Goal: Navigation & Orientation: Find specific page/section

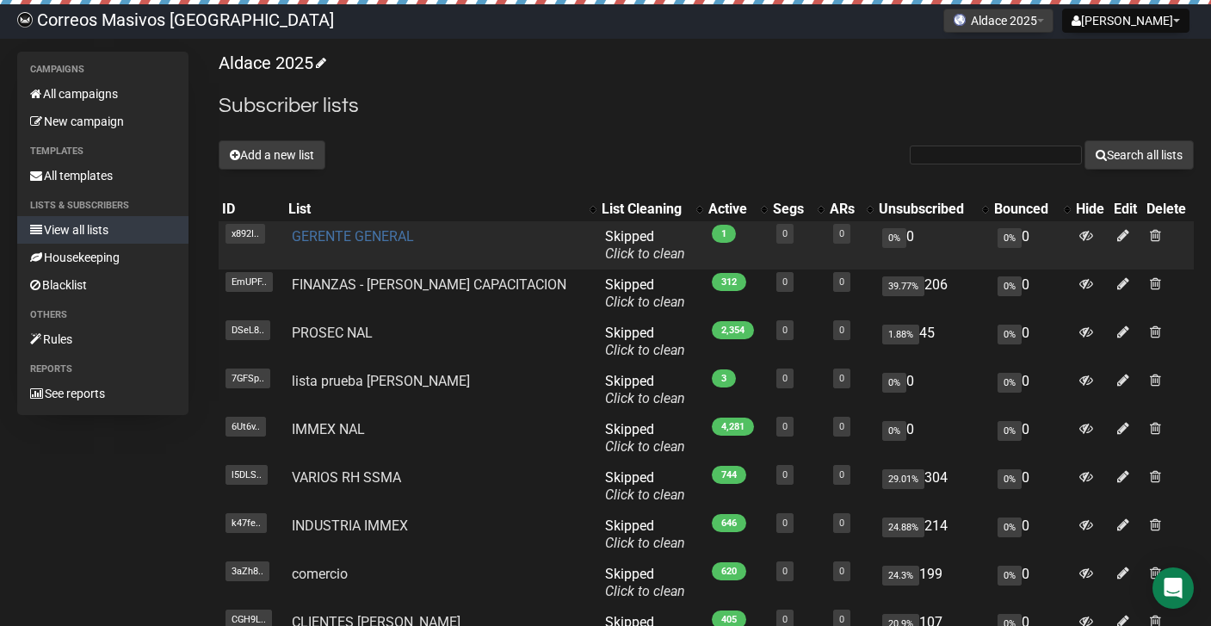
click at [367, 233] on link "GERENTE GENERAL" at bounding box center [353, 236] width 122 height 16
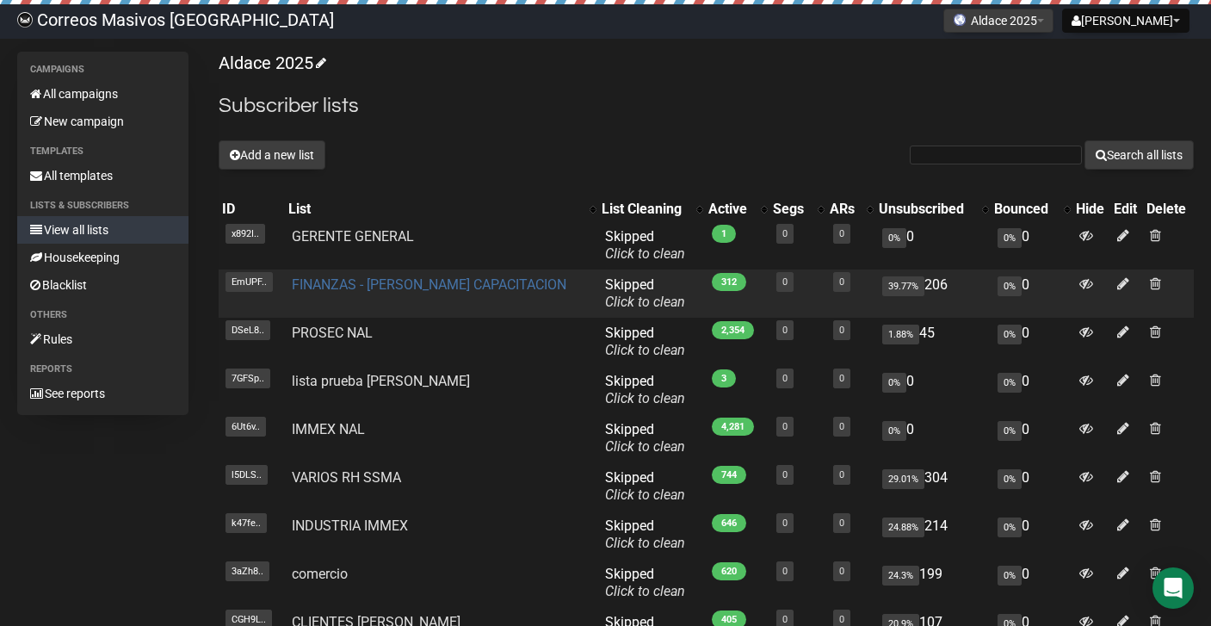
click at [382, 283] on link "FINANZAS - [PERSON_NAME] CAPACITACION" at bounding box center [429, 284] width 275 height 16
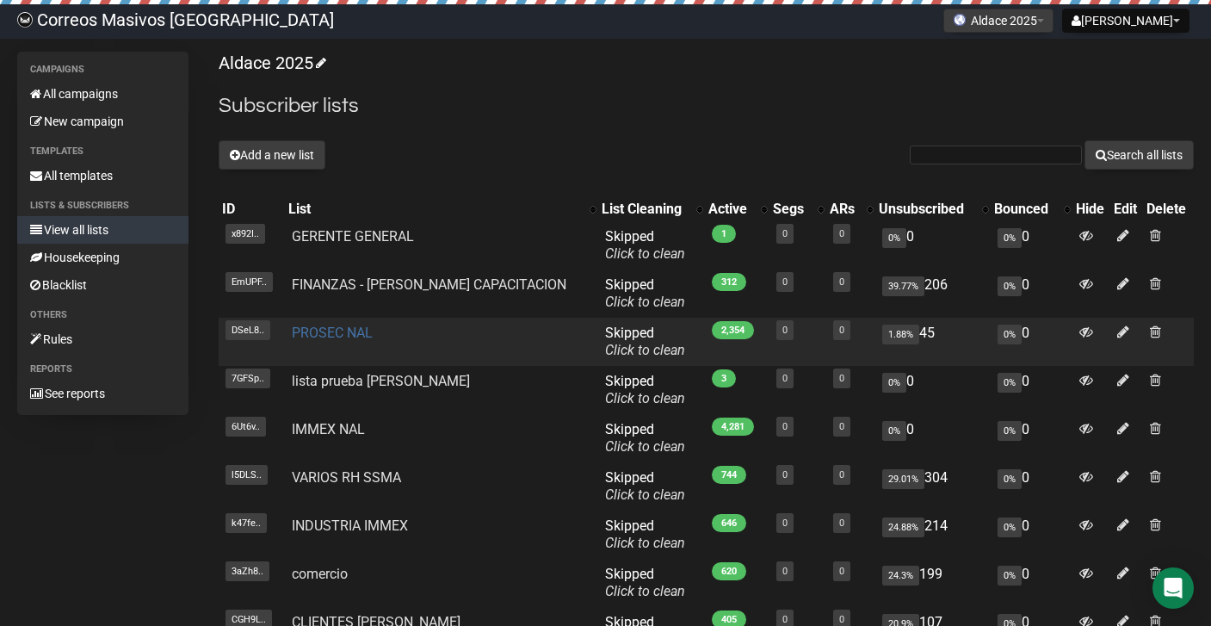
click at [349, 335] on link "PROSEC NAL" at bounding box center [332, 332] width 81 height 16
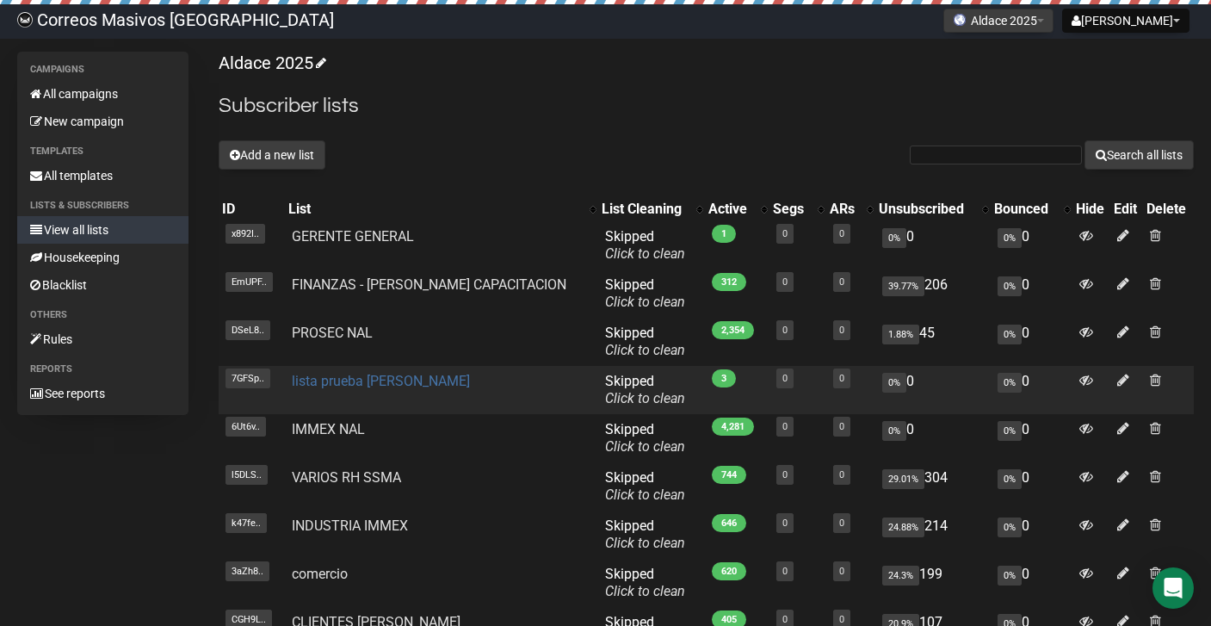
click at [362, 384] on link "lista prueba [PERSON_NAME]" at bounding box center [381, 381] width 178 height 16
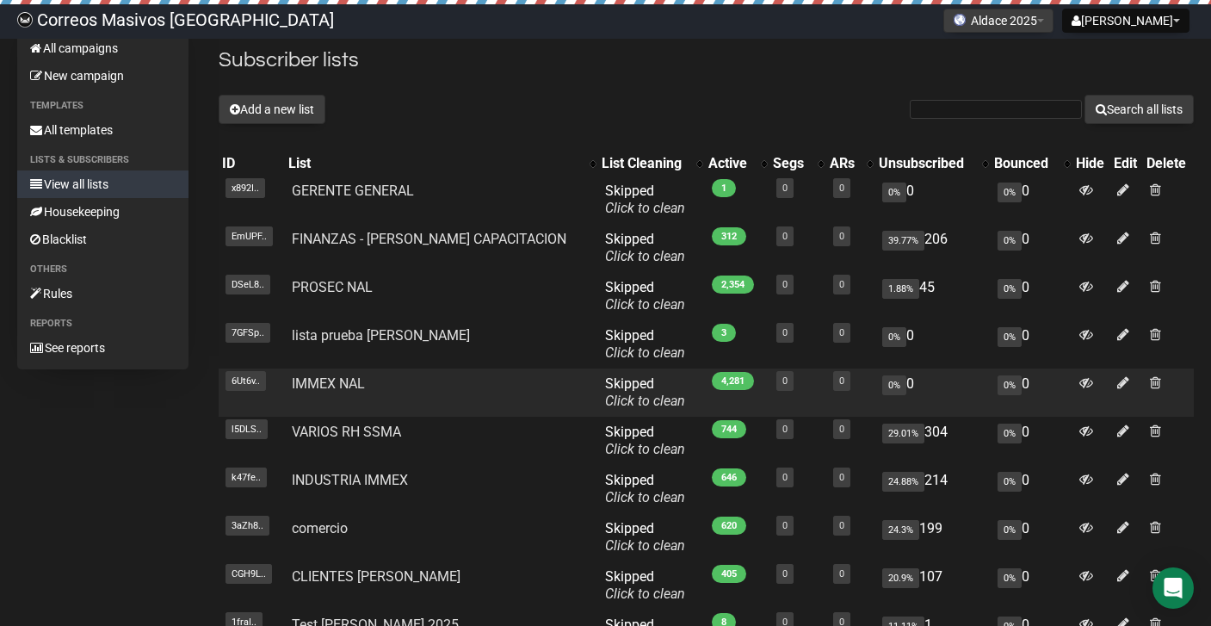
scroll to position [51, 0]
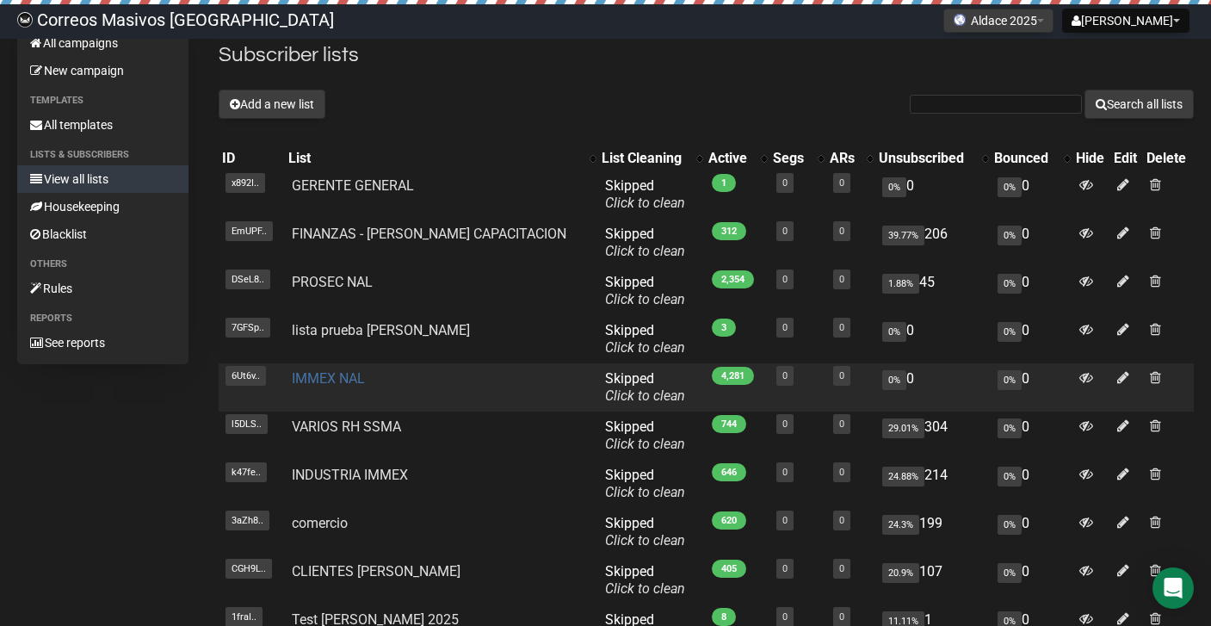
click at [361, 382] on link "IMMEX NAL" at bounding box center [328, 378] width 73 height 16
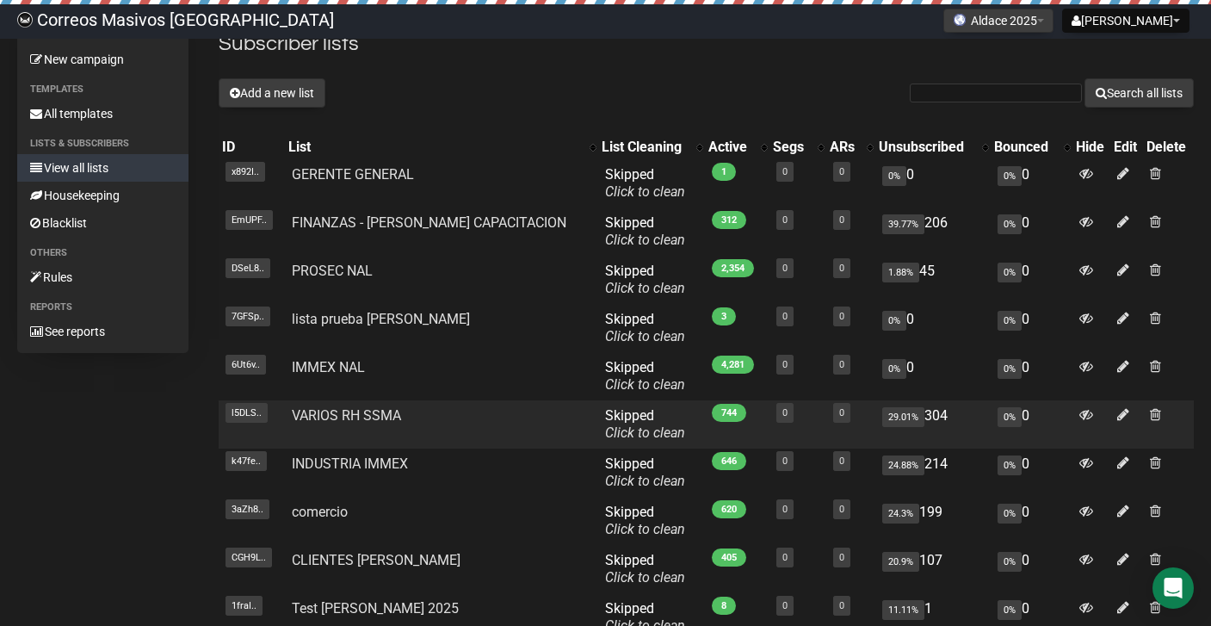
scroll to position [63, 0]
click at [387, 419] on link "VARIOS RH SSMA" at bounding box center [346, 414] width 109 height 16
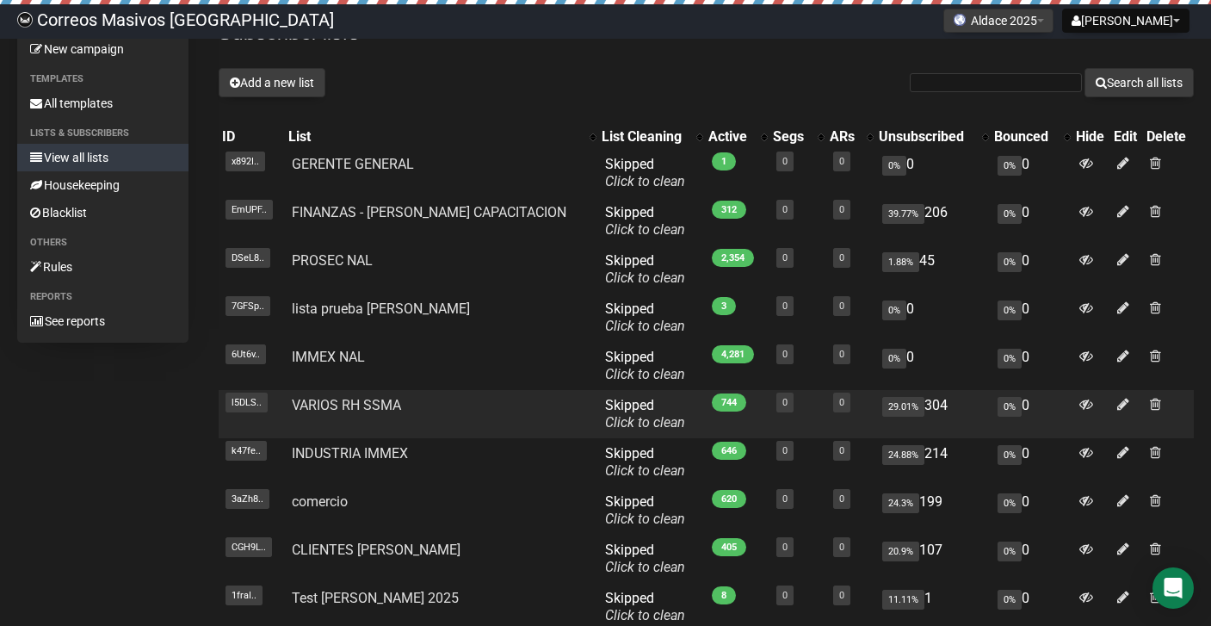
scroll to position [73, 0]
click at [393, 404] on link "VARIOS RH SSMA" at bounding box center [346, 404] width 109 height 16
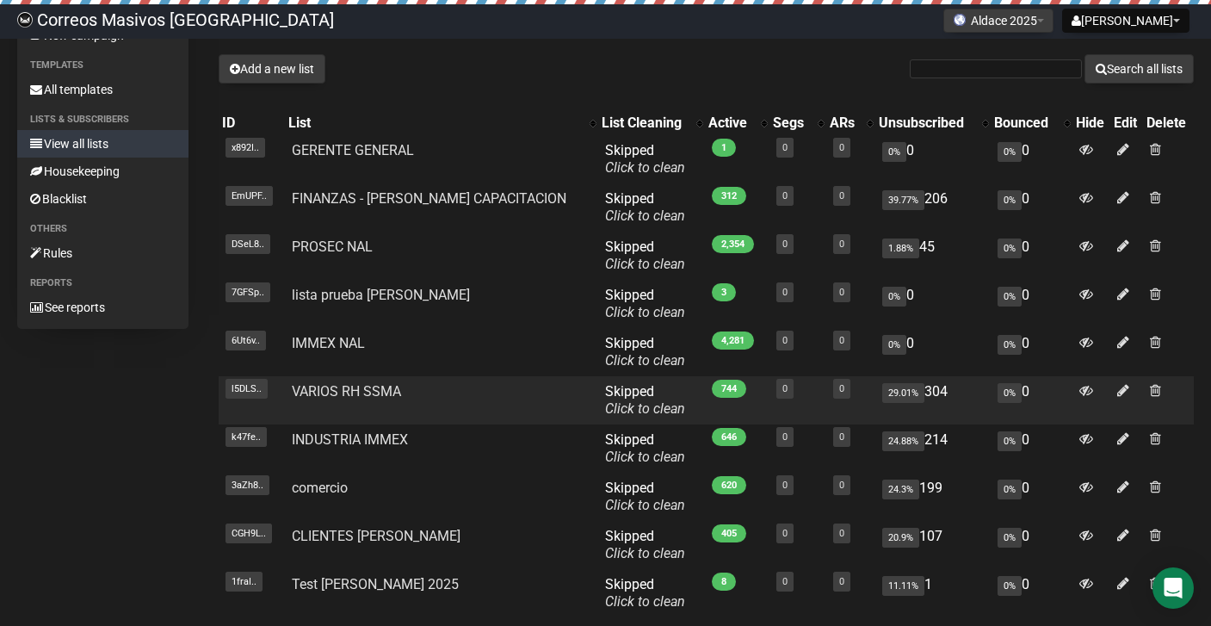
scroll to position [98, 0]
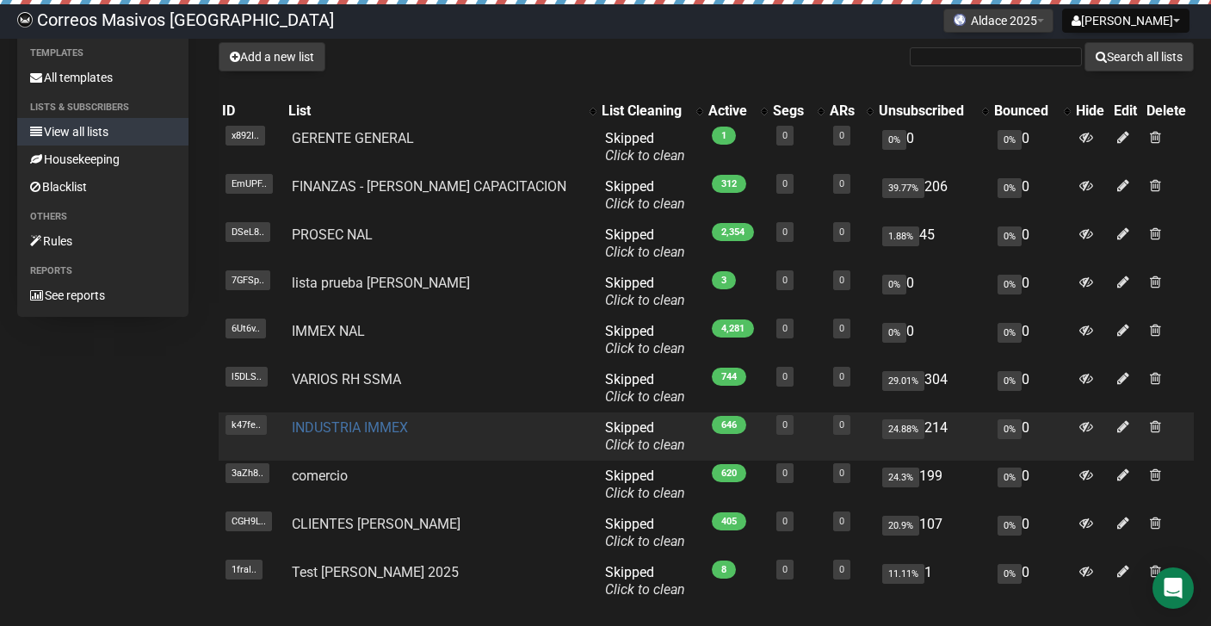
click at [404, 431] on link "INDUSTRIA IMMEX" at bounding box center [350, 427] width 116 height 16
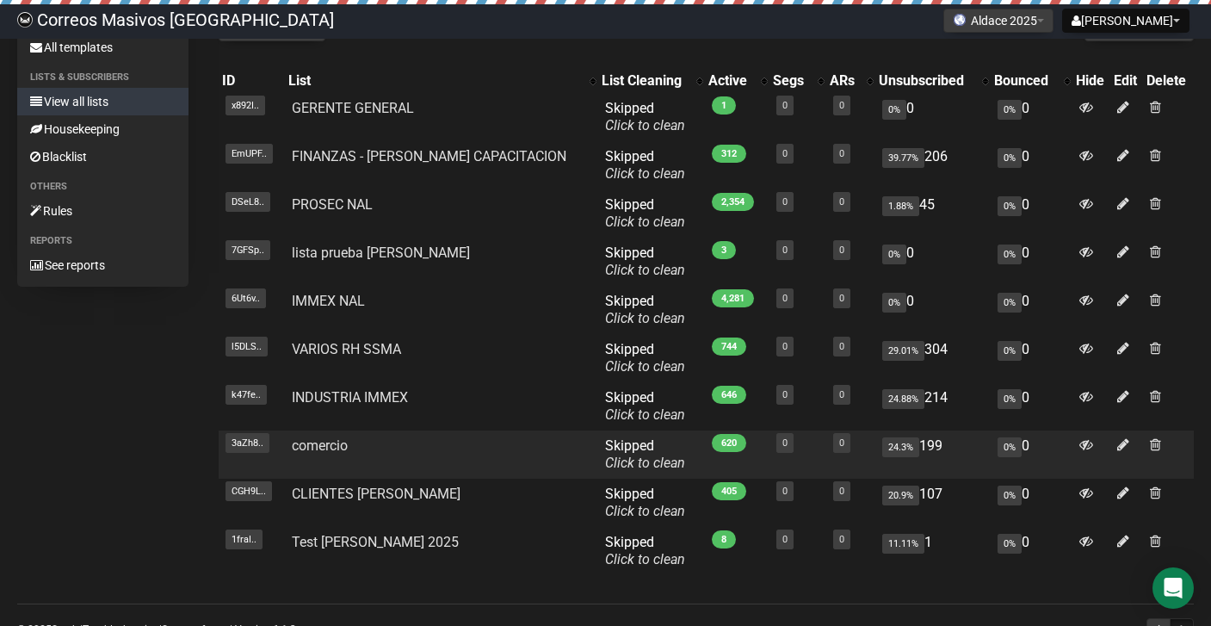
scroll to position [132, 0]
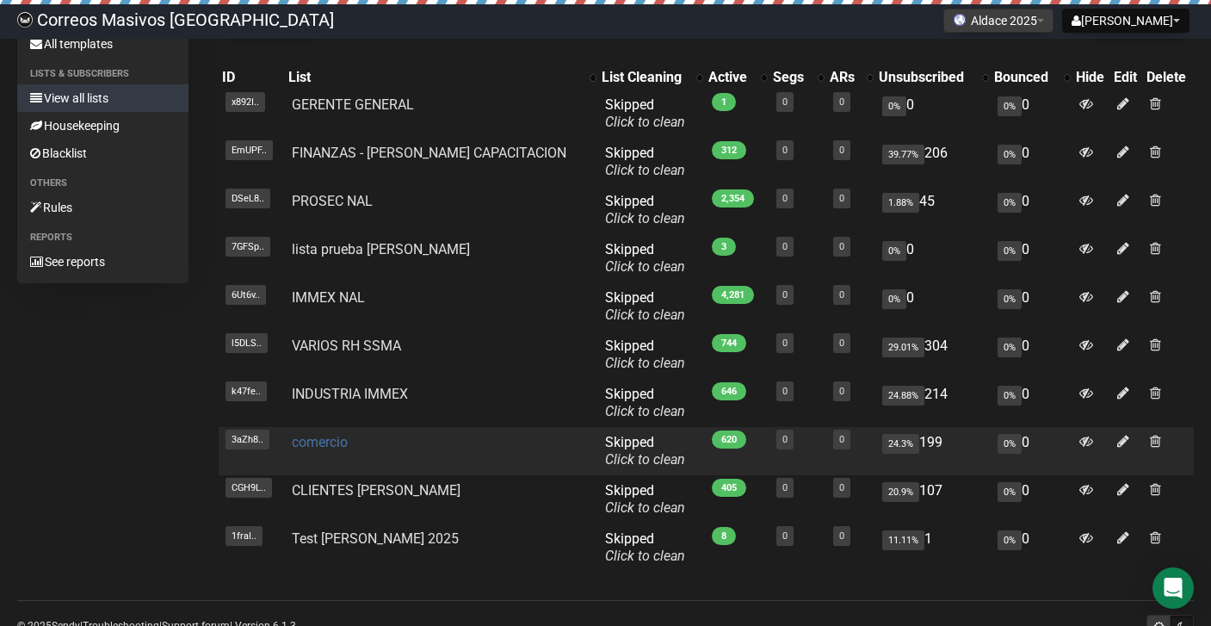
click at [348, 441] on link "comercio" at bounding box center [320, 442] width 56 height 16
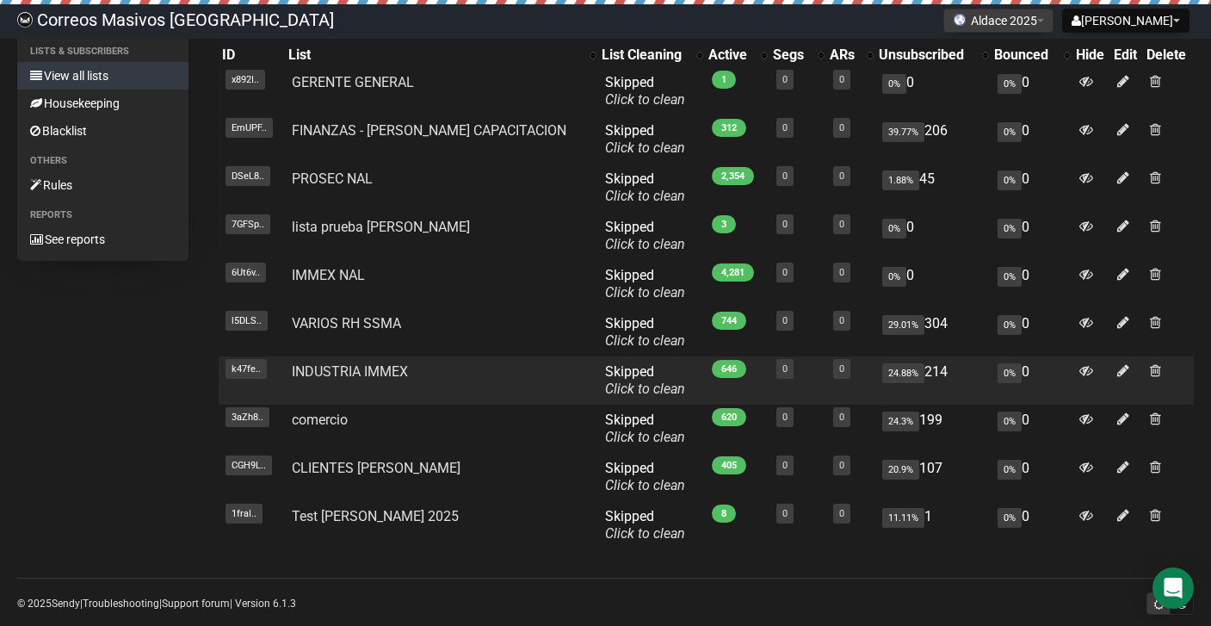
scroll to position [183, 0]
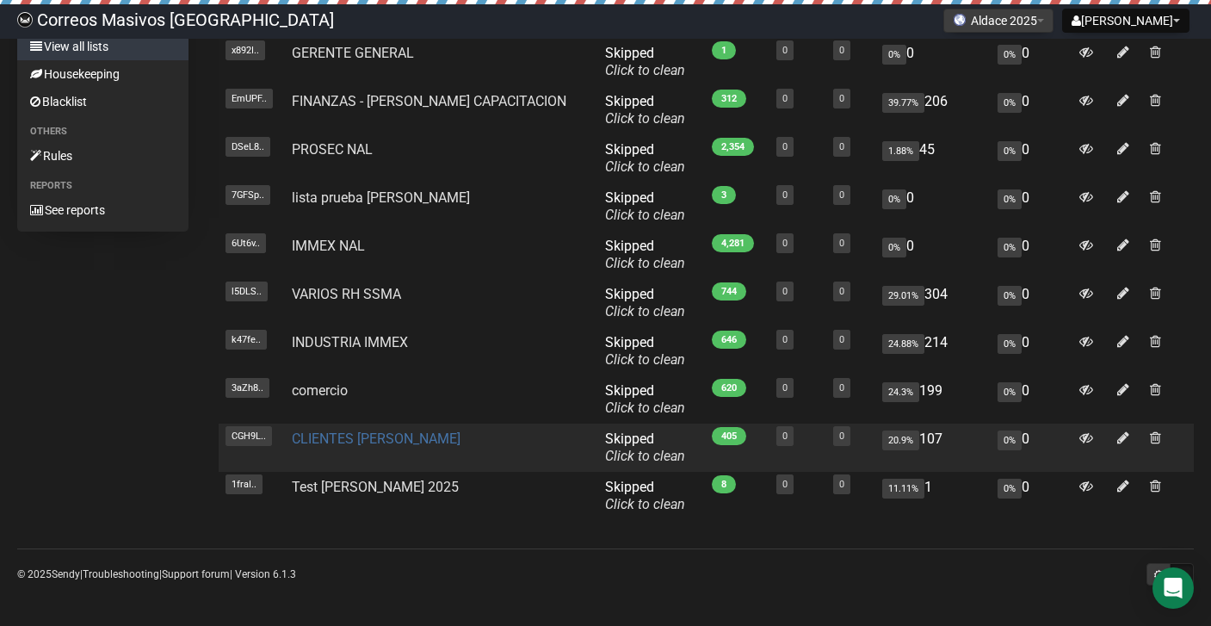
click at [379, 435] on link "CLIENTES [PERSON_NAME]" at bounding box center [376, 438] width 169 height 16
